Goal: Information Seeking & Learning: Learn about a topic

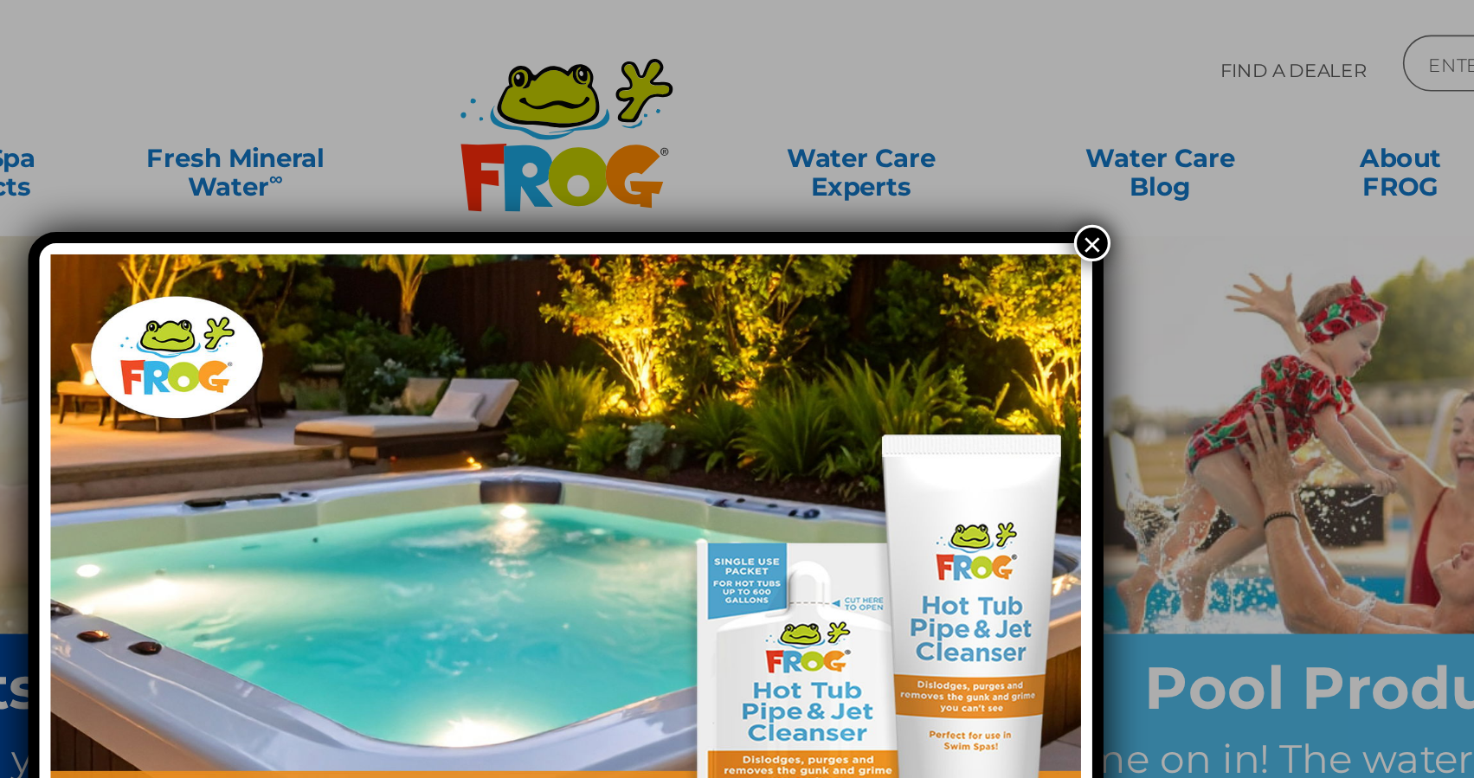
click at [1063, 149] on button "×" at bounding box center [1061, 149] width 22 height 22
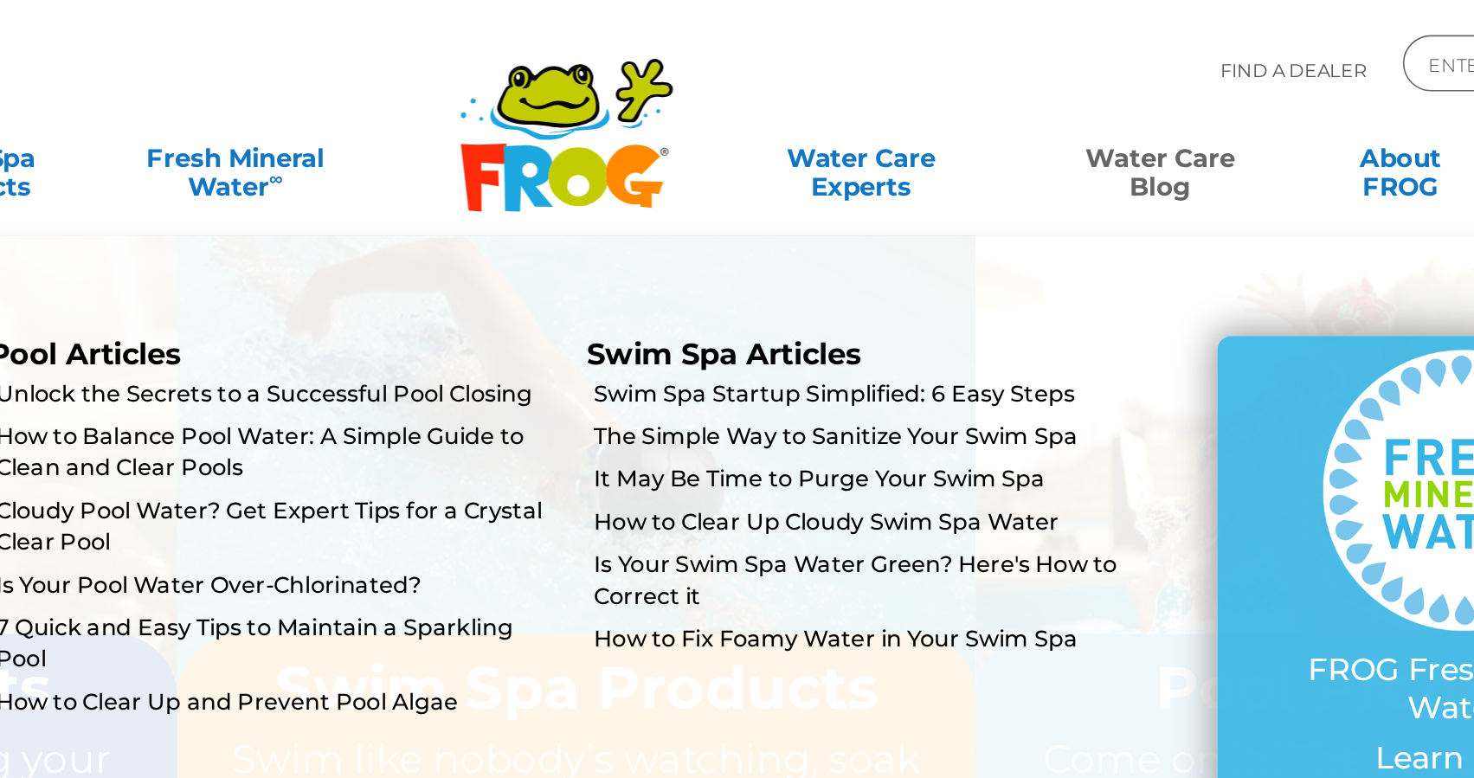
click at [1108, 113] on link "Water Care Blog" at bounding box center [1102, 97] width 115 height 35
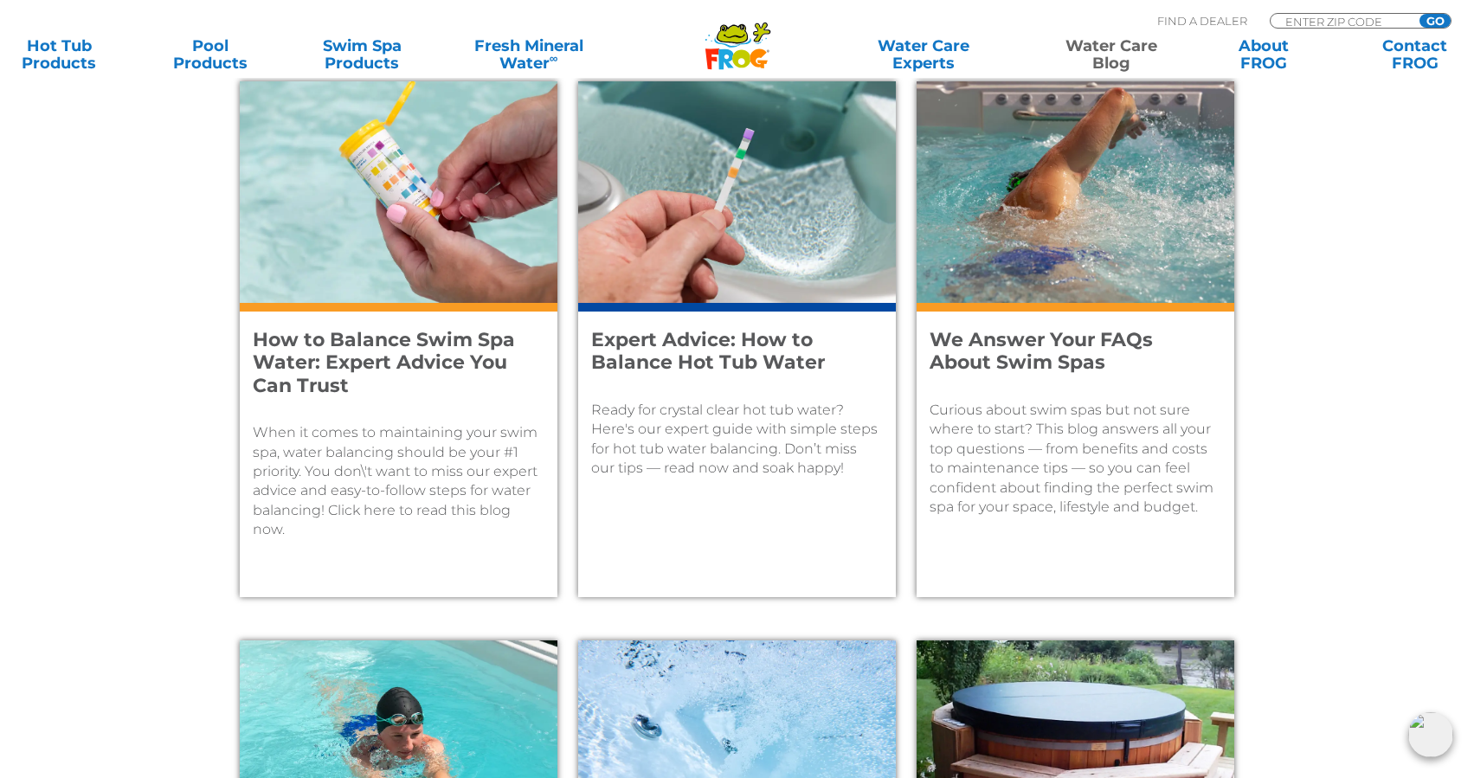
scroll to position [717, 0]
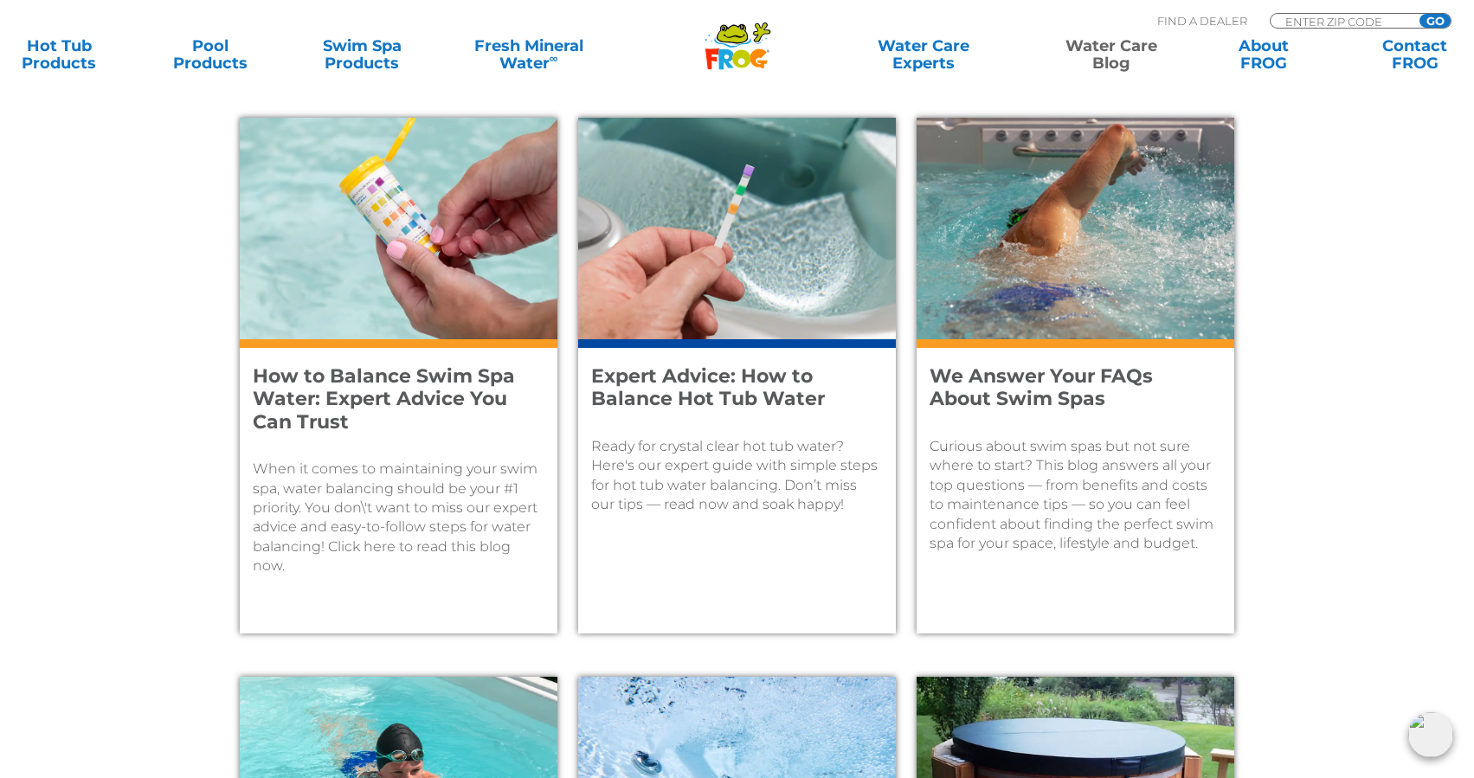
click at [421, 226] on img at bounding box center [399, 229] width 318 height 222
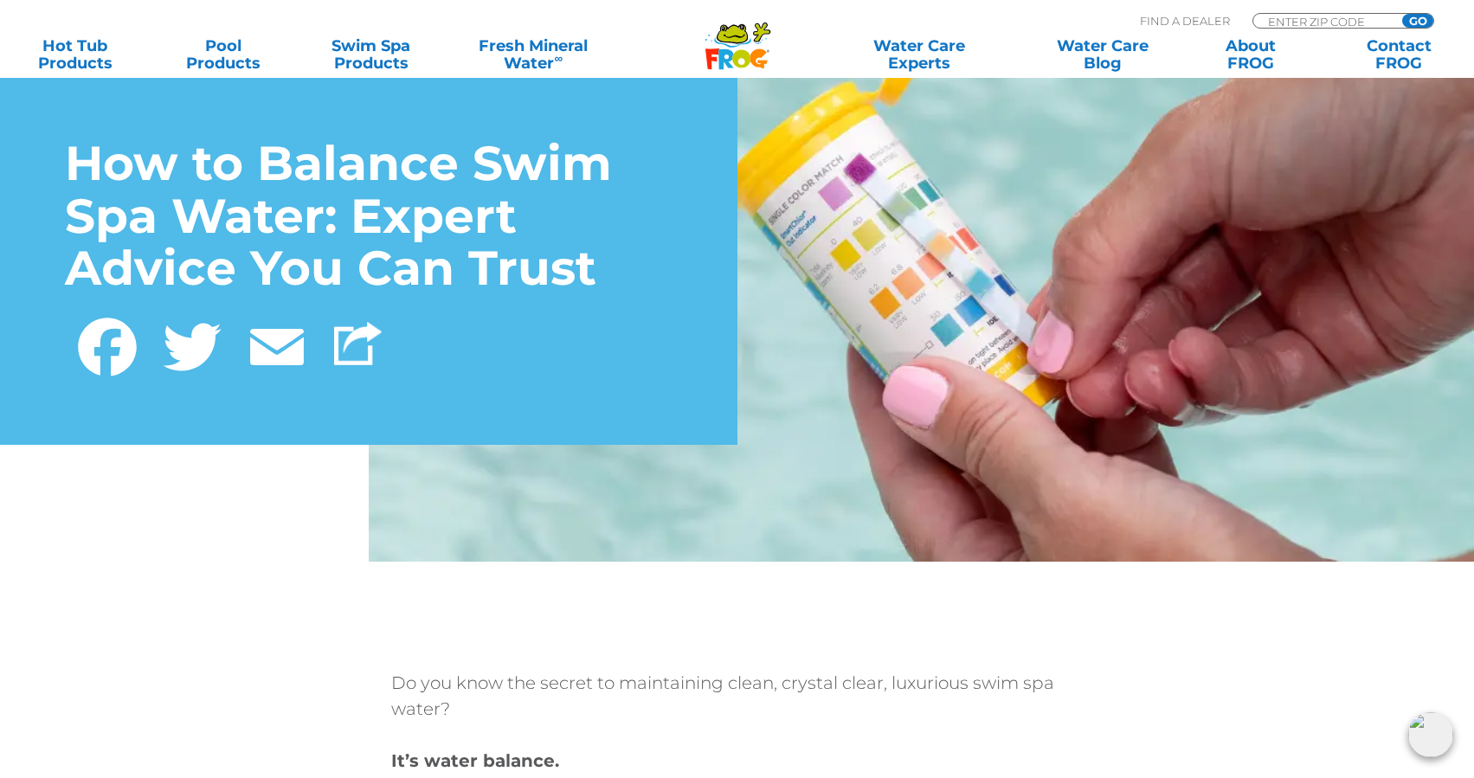
scroll to position [164, 0]
